Goal: Task Accomplishment & Management: Manage account settings

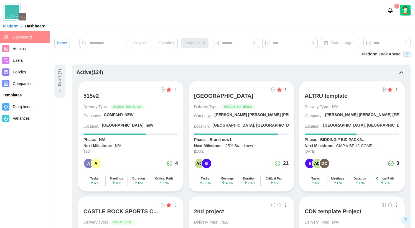
click at [275, 88] on link at bounding box center [273, 89] width 6 height 6
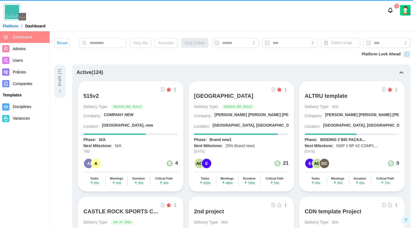
click at [273, 89] on img at bounding box center [273, 89] width 4 height 4
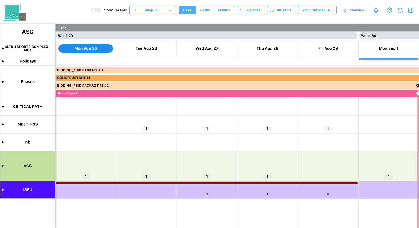
scroll to position [0, 23616]
click at [222, 11] on span "Months" at bounding box center [224, 10] width 12 height 8
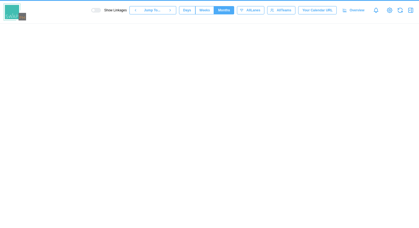
scroll to position [0, 6661]
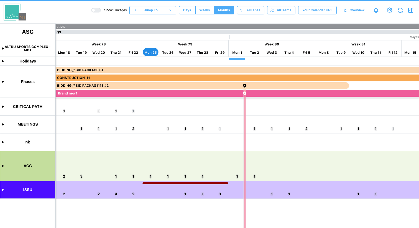
click at [3, 166] on canvas at bounding box center [209, 126] width 419 height 204
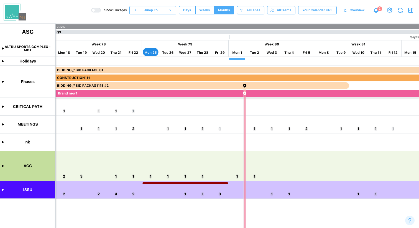
click at [3, 166] on canvas at bounding box center [209, 126] width 419 height 204
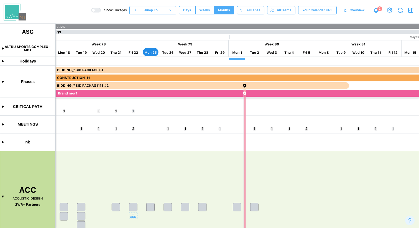
scroll to position [35, 0]
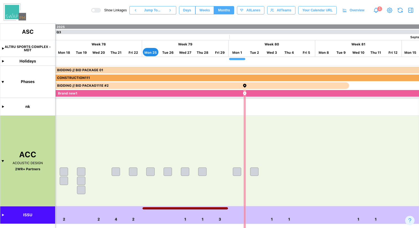
click at [3, 215] on canvas at bounding box center [209, 126] width 419 height 204
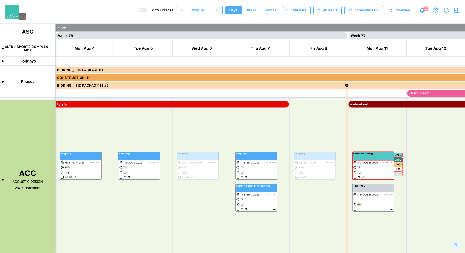
scroll to position [0, 21955]
click at [271, 11] on span "Months" at bounding box center [270, 10] width 12 height 8
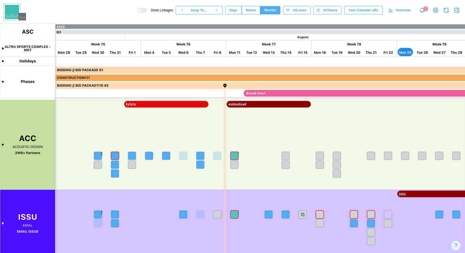
scroll to position [0, 0]
click at [235, 52] on canvas at bounding box center [232, 139] width 465 height 230
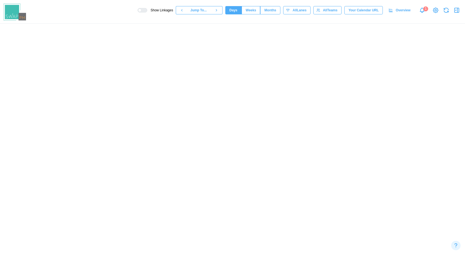
scroll to position [0, 22307]
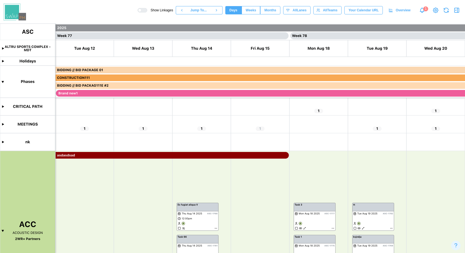
click at [269, 10] on span "Months" at bounding box center [270, 10] width 12 height 8
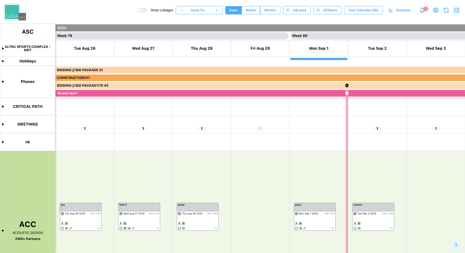
scroll to position [0, 22892]
click at [272, 10] on span "Months" at bounding box center [270, 10] width 12 height 8
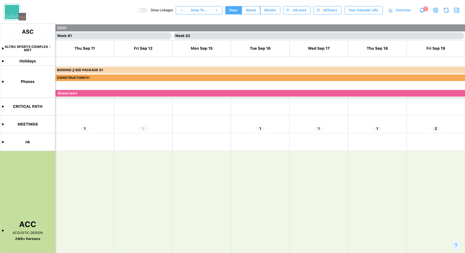
scroll to position [0, 23595]
click at [269, 7] on span "Months" at bounding box center [270, 10] width 12 height 8
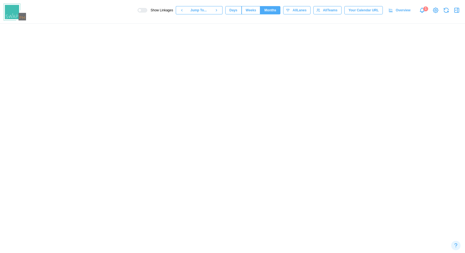
scroll to position [0, 6830]
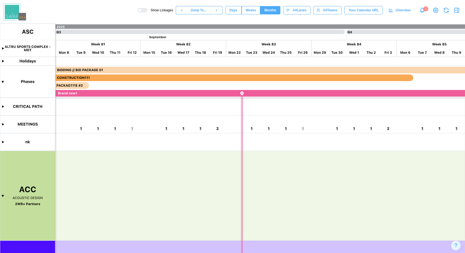
click at [267, 43] on canvas at bounding box center [232, 139] width 465 height 230
click at [163, 36] on canvas at bounding box center [232, 139] width 465 height 230
click at [185, 45] on canvas at bounding box center [232, 139] width 465 height 230
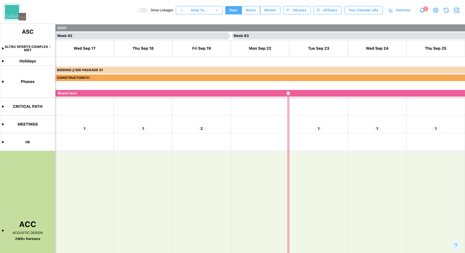
scroll to position [0, 23829]
click at [269, 9] on span "Months" at bounding box center [270, 10] width 12 height 8
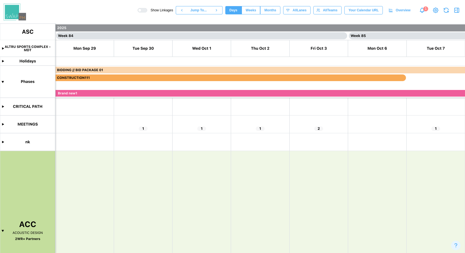
scroll to position [0, 24297]
click at [264, 14] on span "Months" at bounding box center [270, 10] width 12 height 8
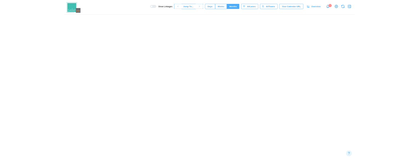
scroll to position [0, 7001]
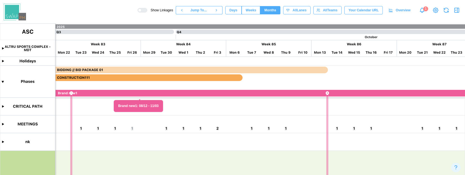
click at [3, 124] on canvas at bounding box center [232, 100] width 465 height 152
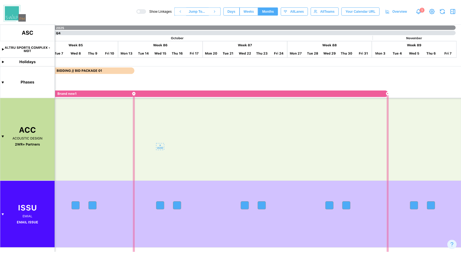
scroll to position [0, 0]
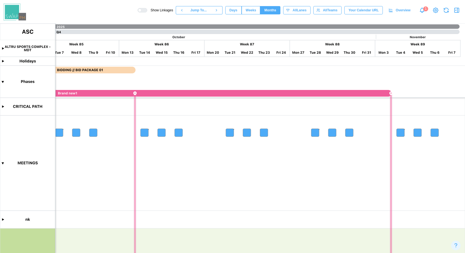
click at [414, 10] on icon "Notifications" at bounding box center [422, 10] width 6 height 6
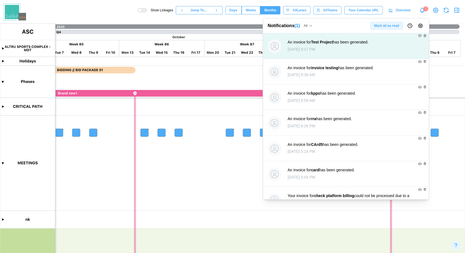
click at [369, 42] on div "An invoice for Test Project has been generated." at bounding box center [328, 42] width 81 height 6
click at [274, 47] on icon at bounding box center [274, 46] width 9 height 9
click at [333, 42] on strong "Test Project" at bounding box center [322, 42] width 22 height 4
click at [414, 35] on icon at bounding box center [420, 35] width 2 height 1
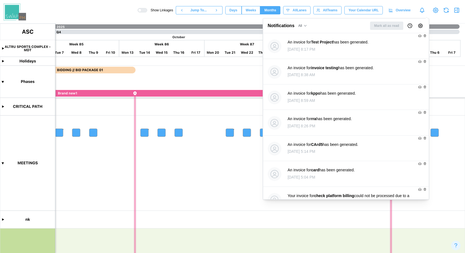
click at [414, 11] on icon "Notifications" at bounding box center [422, 10] width 6 height 6
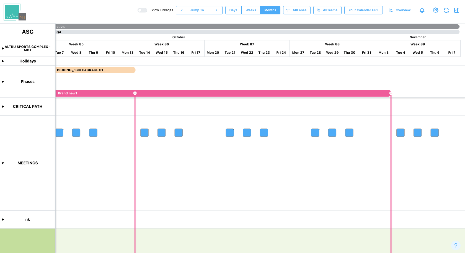
click at [15, 13] on img at bounding box center [15, 12] width 22 height 17
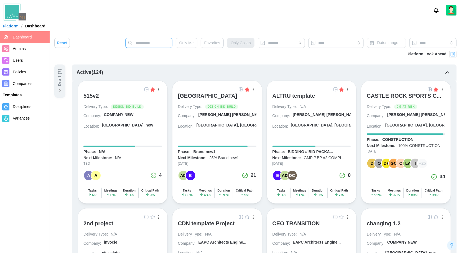
click at [162, 44] on input "text" at bounding box center [148, 43] width 47 height 10
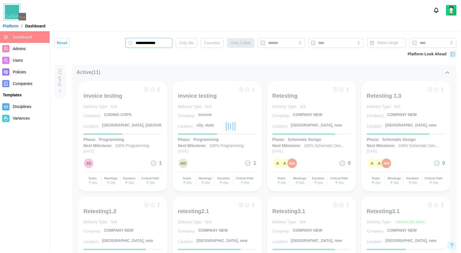
type input "**********"
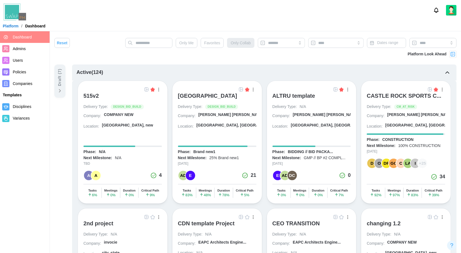
click at [414, 10] on icon "Notifications" at bounding box center [436, 10] width 6 height 6
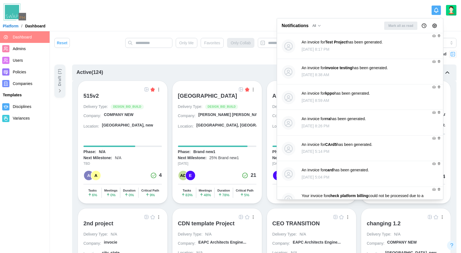
click at [414, 9] on icon "Notifications" at bounding box center [436, 10] width 6 height 6
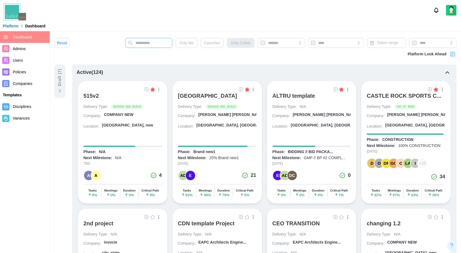
click at [159, 40] on input "text" at bounding box center [148, 43] width 47 height 10
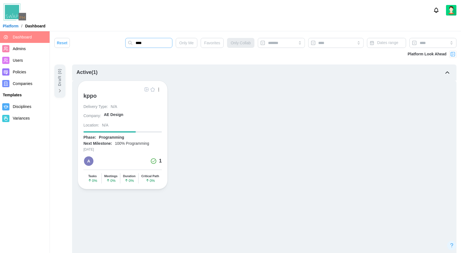
type input "****"
click at [92, 95] on div "kppo" at bounding box center [89, 95] width 13 height 7
click at [90, 96] on div "kppo" at bounding box center [89, 95] width 13 height 7
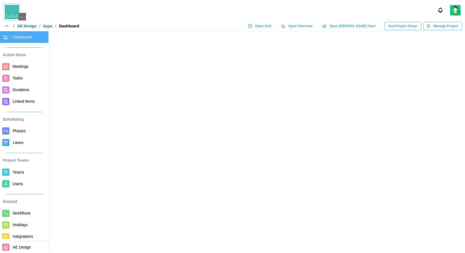
scroll to position [32, 0]
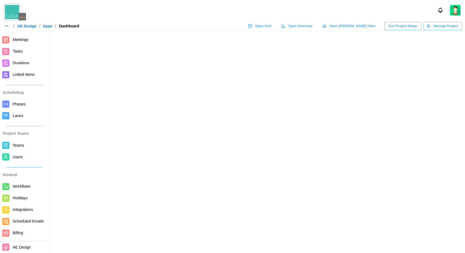
click at [22, 235] on span "Billing" at bounding box center [18, 233] width 10 height 4
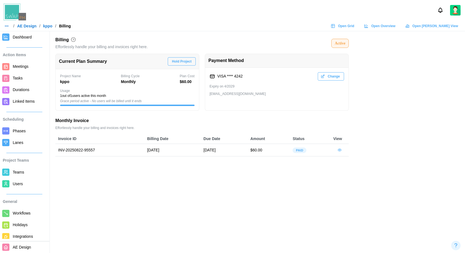
click at [341, 150] on icon "button" at bounding box center [339, 150] width 3 height 2
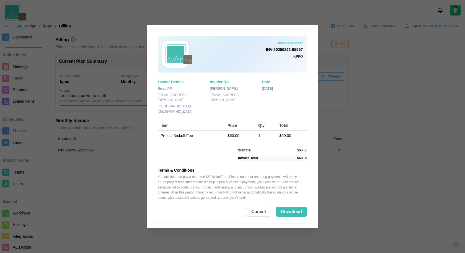
click at [269, 212] on button "Cancel" at bounding box center [258, 212] width 25 height 10
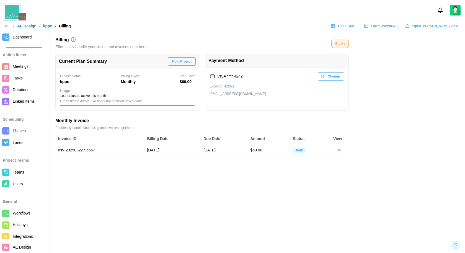
click at [188, 63] on span "Hold Project" at bounding box center [182, 62] width 20 height 8
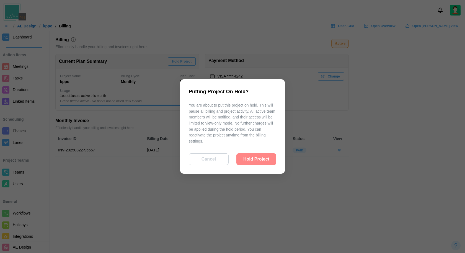
click at [260, 161] on span "Hold Project" at bounding box center [256, 159] width 26 height 11
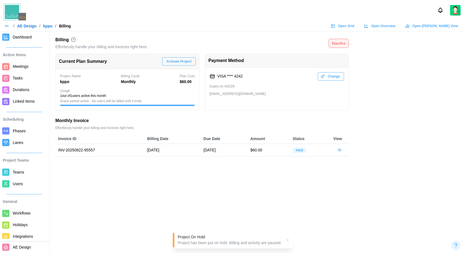
click at [30, 182] on span "Users" at bounding box center [30, 184] width 34 height 7
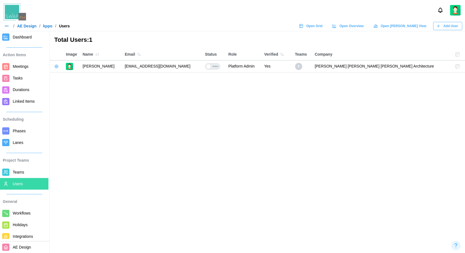
click at [26, 173] on span "Teams" at bounding box center [30, 172] width 34 height 7
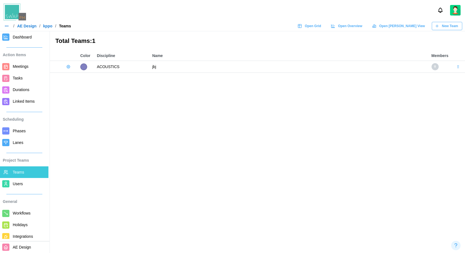
click at [24, 183] on span "Users" at bounding box center [30, 184] width 34 height 7
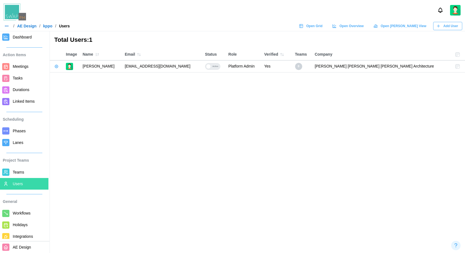
click at [220, 68] on div "Active" at bounding box center [215, 66] width 9 height 6
click at [221, 66] on div "Inactive" at bounding box center [215, 66] width 11 height 6
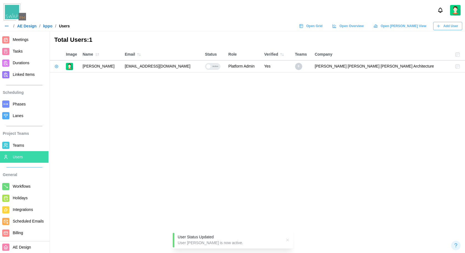
click at [22, 232] on span "Billing" at bounding box center [18, 233] width 10 height 4
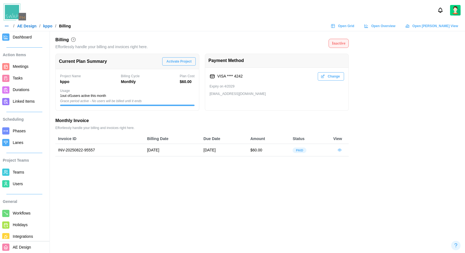
click at [30, 67] on span "Meetings" at bounding box center [30, 66] width 34 height 7
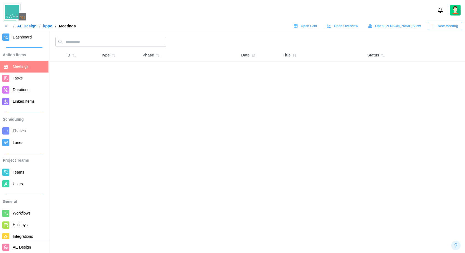
click at [447, 24] on span "New Meeting" at bounding box center [448, 26] width 20 height 8
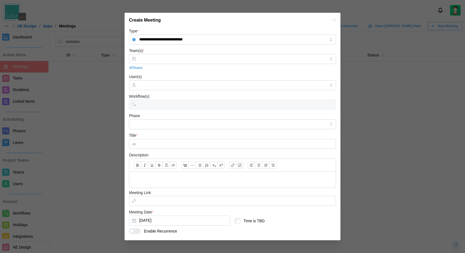
click at [326, 21] on div "Create Meeting" at bounding box center [233, 20] width 216 height 15
click at [332, 20] on icon "button" at bounding box center [334, 20] width 4 height 4
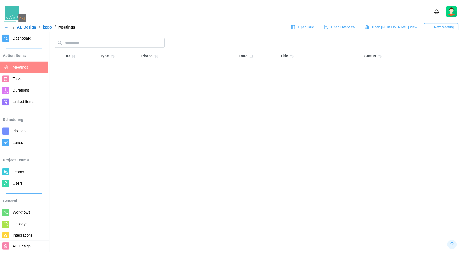
scroll to position [32, 0]
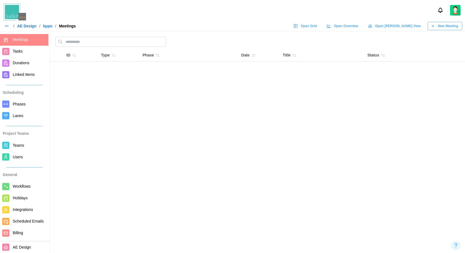
click at [22, 231] on span "Billing" at bounding box center [30, 233] width 34 height 7
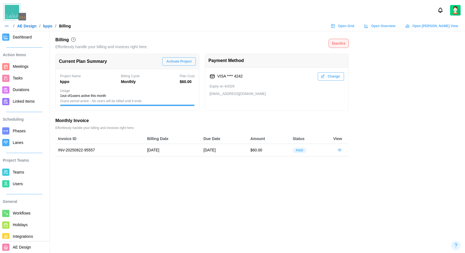
click at [187, 62] on span "Activate Project" at bounding box center [178, 62] width 25 height 8
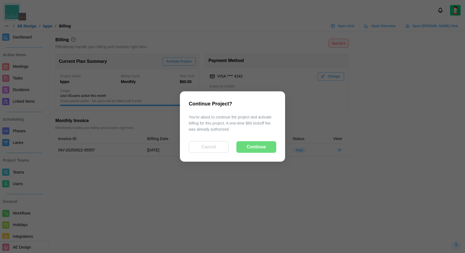
click at [258, 151] on span "Continue" at bounding box center [256, 147] width 19 height 11
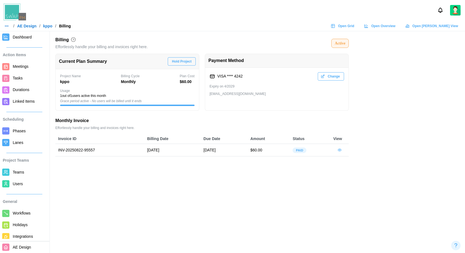
click at [20, 18] on img at bounding box center [15, 12] width 22 height 17
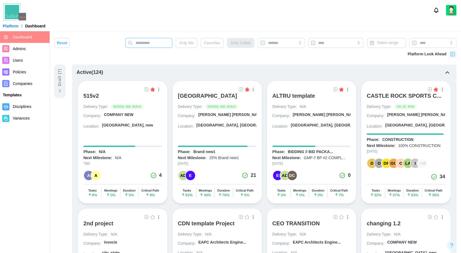
click at [143, 45] on input "text" at bounding box center [148, 43] width 47 height 10
type input "*******"
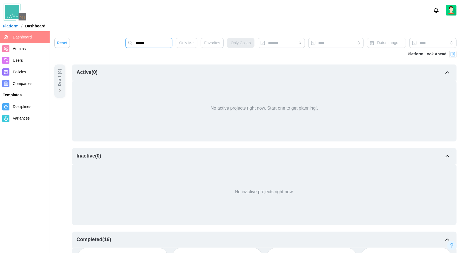
type input "*******"
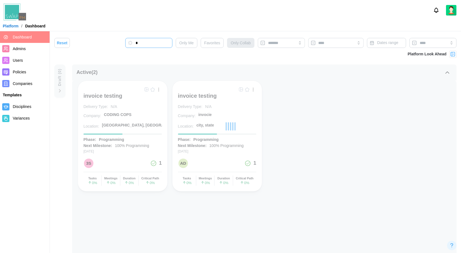
type input "*"
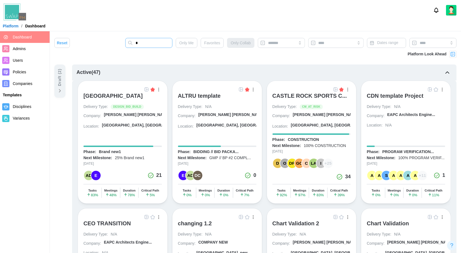
click at [152, 43] on input "*" at bounding box center [148, 43] width 47 height 10
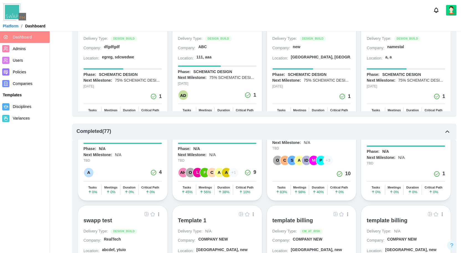
scroll to position [1892, 0]
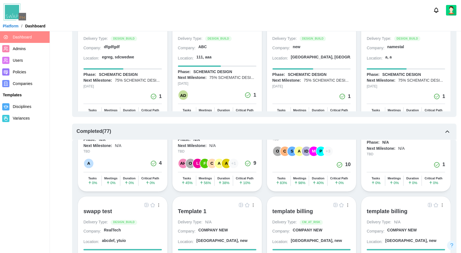
click at [300, 208] on div "template billing" at bounding box center [292, 211] width 41 height 7
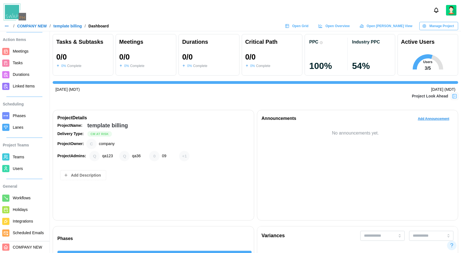
click at [261, 113] on div "Announcements Add Announcement No announcements yet." at bounding box center [357, 165] width 201 height 111
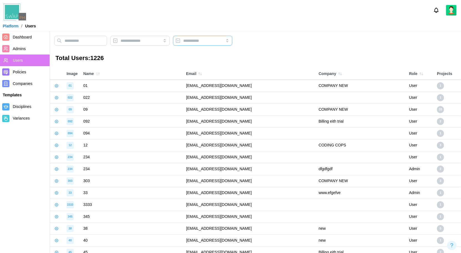
click at [222, 44] on input "search" at bounding box center [202, 41] width 59 height 10
type input "*****"
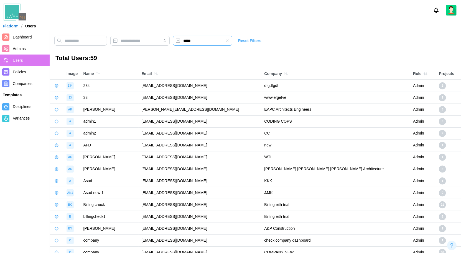
click at [229, 39] on icon "button" at bounding box center [227, 40] width 4 height 4
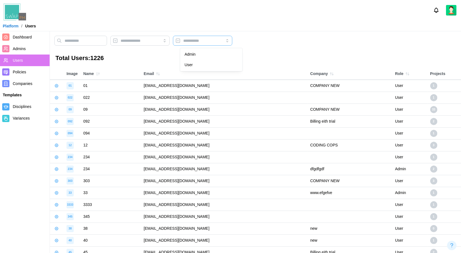
click at [215, 40] on input "search" at bounding box center [202, 41] width 59 height 10
type input "****"
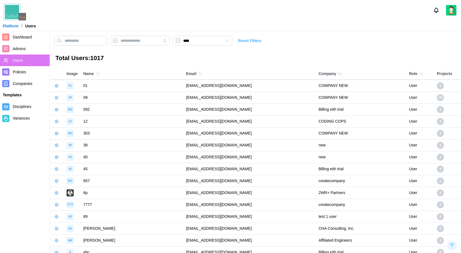
click at [55, 87] on icon "button" at bounding box center [56, 85] width 3 height 3
click at [91, 66] on main "**** Reset Filters Total Users: 1017 Image Name Email Company Role Projects 01 …" at bounding box center [230, 197] width 461 height 394
click at [38, 86] on span "Companies" at bounding box center [30, 83] width 35 height 7
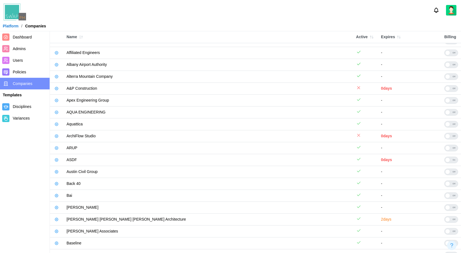
scroll to position [126, 0]
click at [56, 217] on icon "button" at bounding box center [56, 218] width 3 height 3
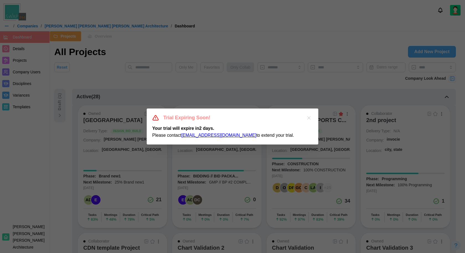
click at [308, 116] on icon "button" at bounding box center [309, 118] width 6 height 6
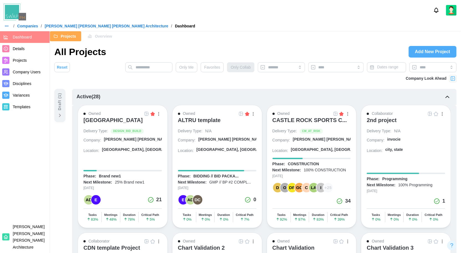
click at [35, 70] on span "Company Users" at bounding box center [27, 72] width 28 height 4
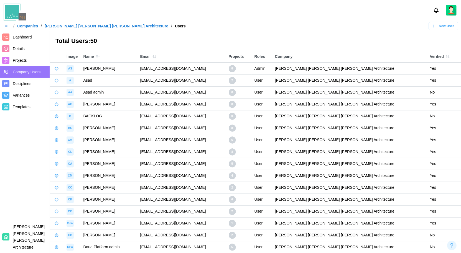
click at [40, 61] on span "Projects" at bounding box center [30, 60] width 35 height 7
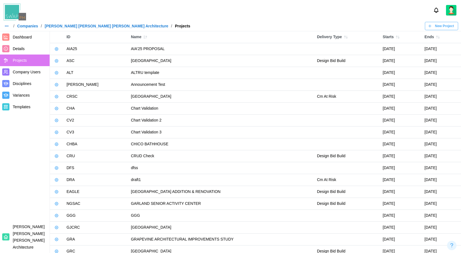
click at [59, 61] on button "button" at bounding box center [57, 61] width 8 height 8
click at [70, 73] on div "Manage Project" at bounding box center [78, 73] width 28 height 4
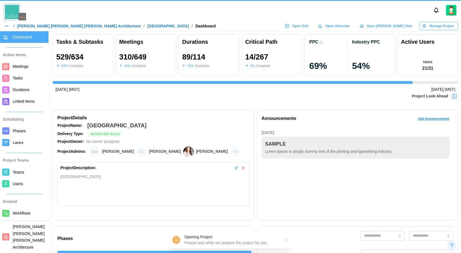
click at [22, 179] on link "Users" at bounding box center [24, 184] width 48 height 12
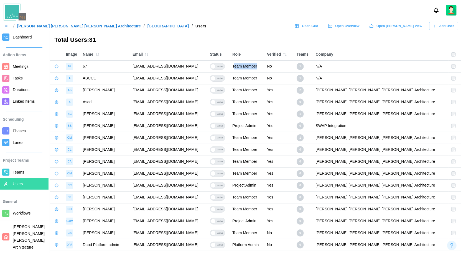
drag, startPoint x: 310, startPoint y: 69, endPoint x: 284, endPoint y: 67, distance: 25.6
click at [261, 67] on div "Team Member" at bounding box center [246, 66] width 29 height 6
click at [264, 82] on td "Team Member" at bounding box center [246, 78] width 35 height 12
drag, startPoint x: 309, startPoint y: 174, endPoint x: 290, endPoint y: 174, distance: 19.1
click at [261, 174] on div "Team Member" at bounding box center [246, 174] width 29 height 6
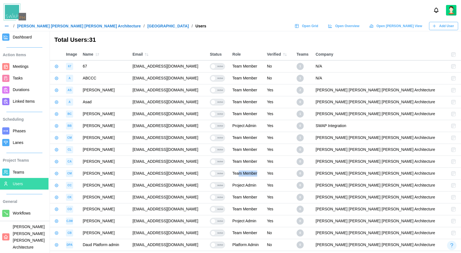
click at [257, 174] on div "Team Member" at bounding box center [244, 174] width 25 height 6
